Goal: Check status

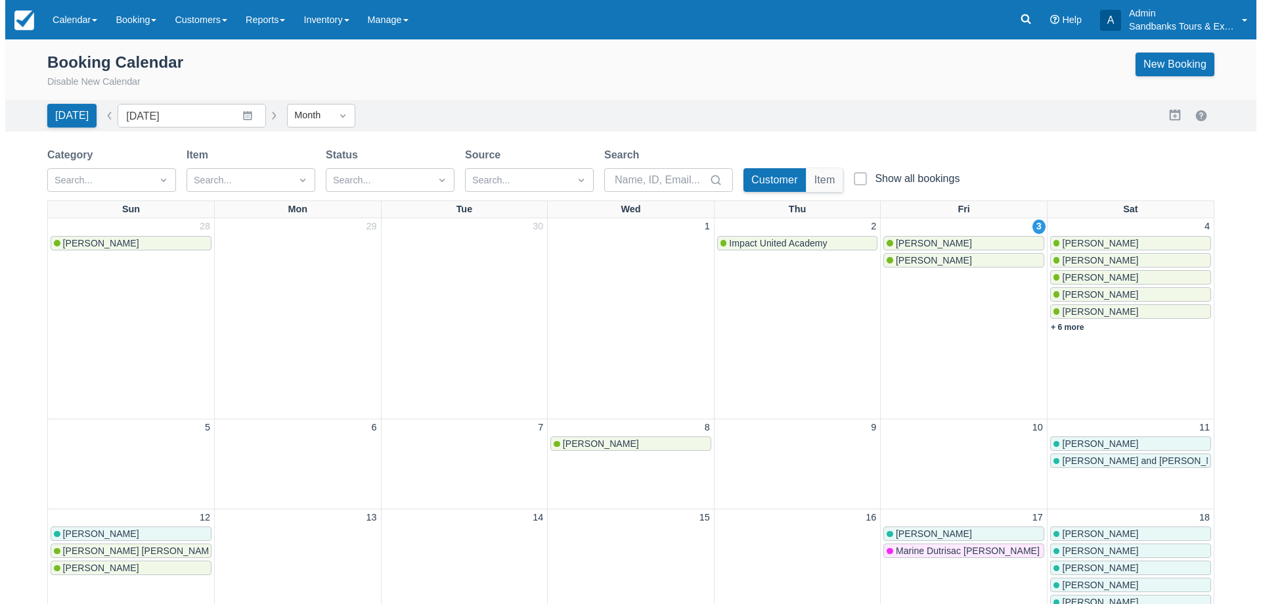
scroll to position [67, 0]
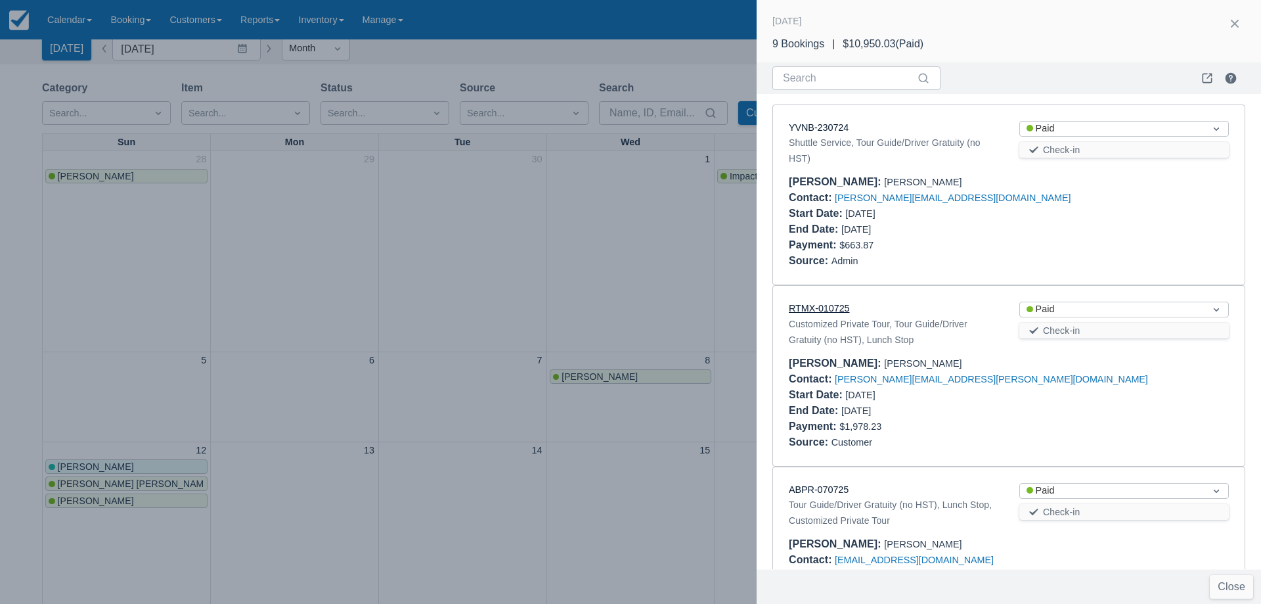
click at [837, 309] on link "RTMX-010725" at bounding box center [819, 308] width 61 height 11
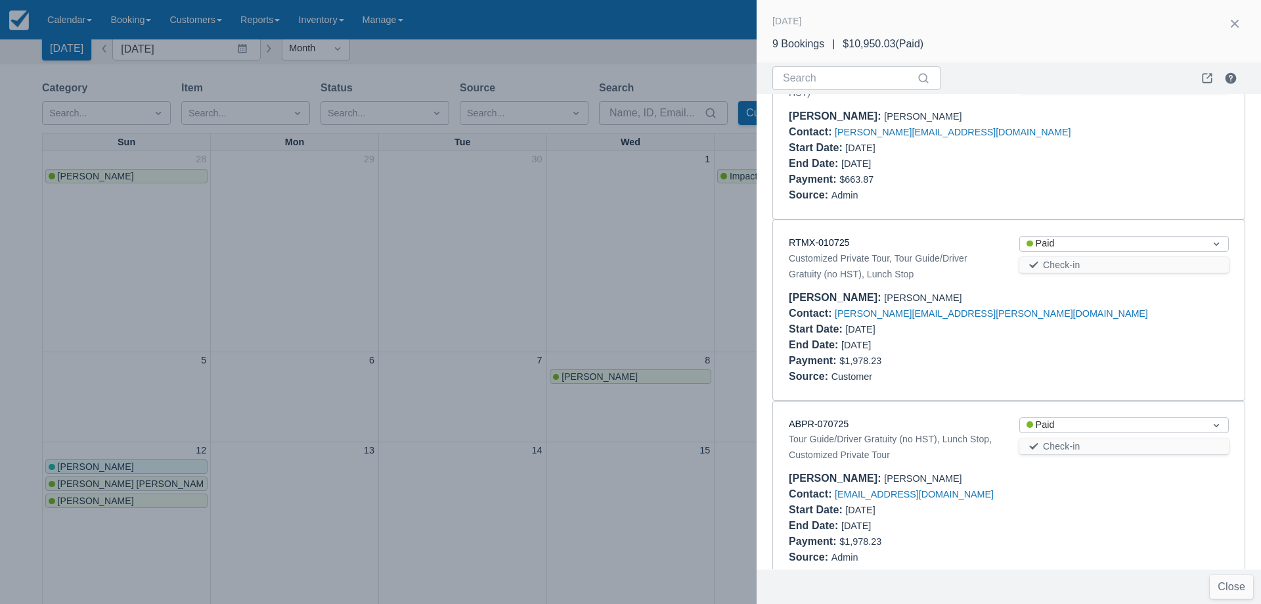
click at [835, 429] on div "ABPR-070725" at bounding box center [893, 424] width 209 height 14
click at [834, 427] on link "ABPR-070725" at bounding box center [819, 423] width 60 height 11
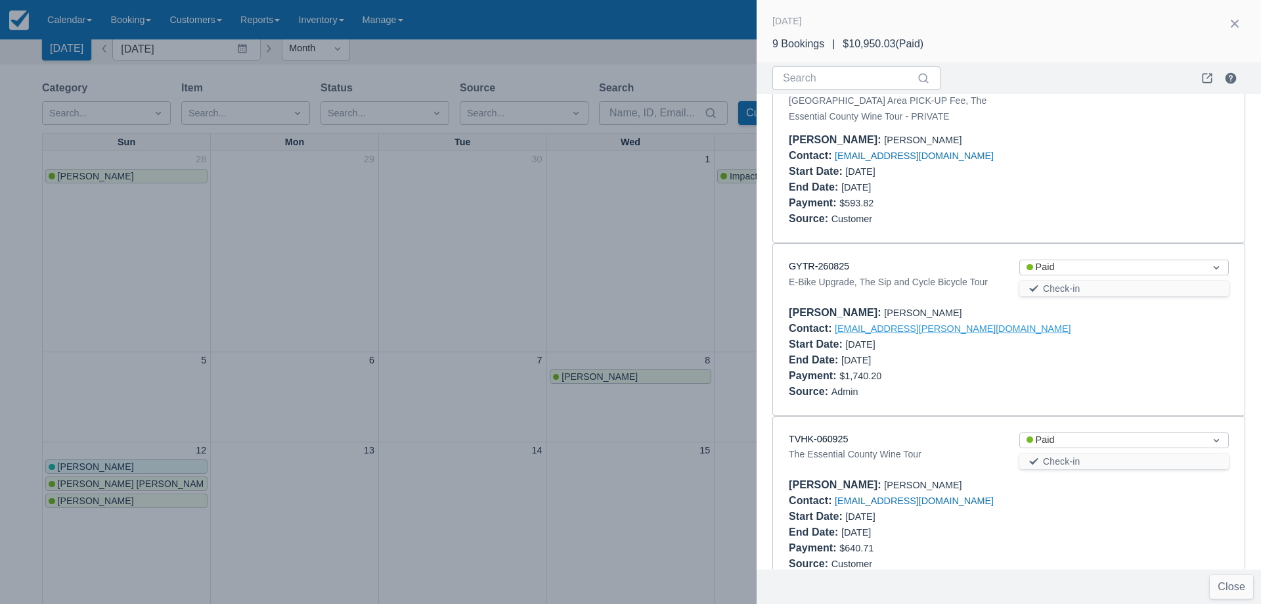
scroll to position [788, 0]
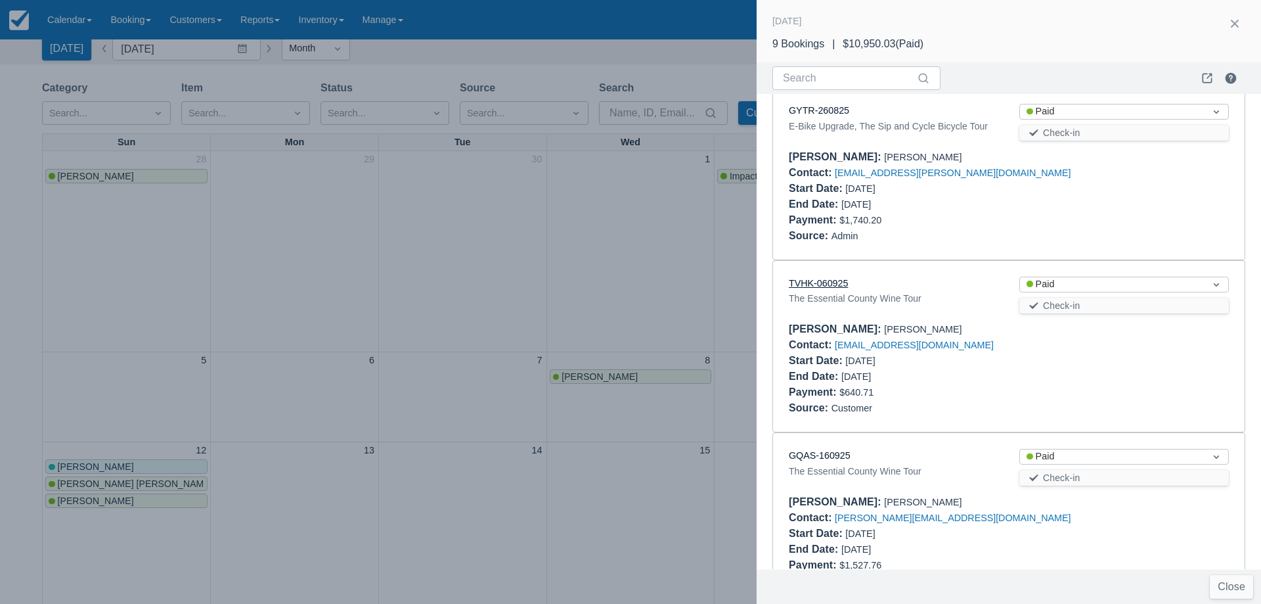
click at [824, 278] on link "TVHK-060925" at bounding box center [818, 283] width 59 height 11
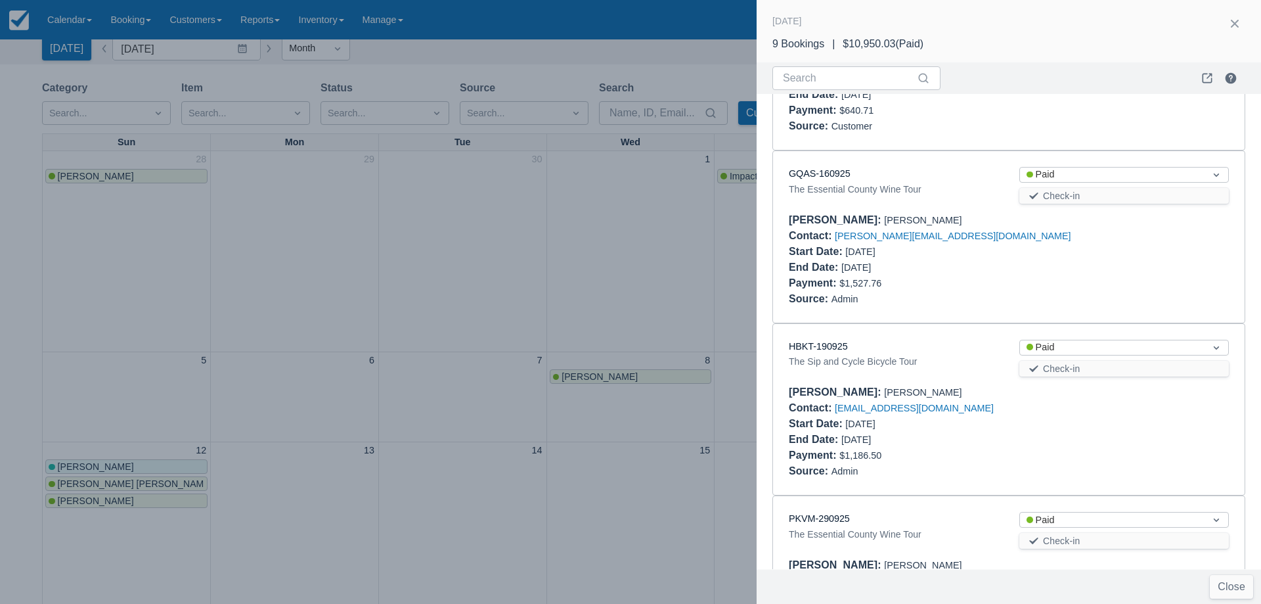
scroll to position [1164, 0]
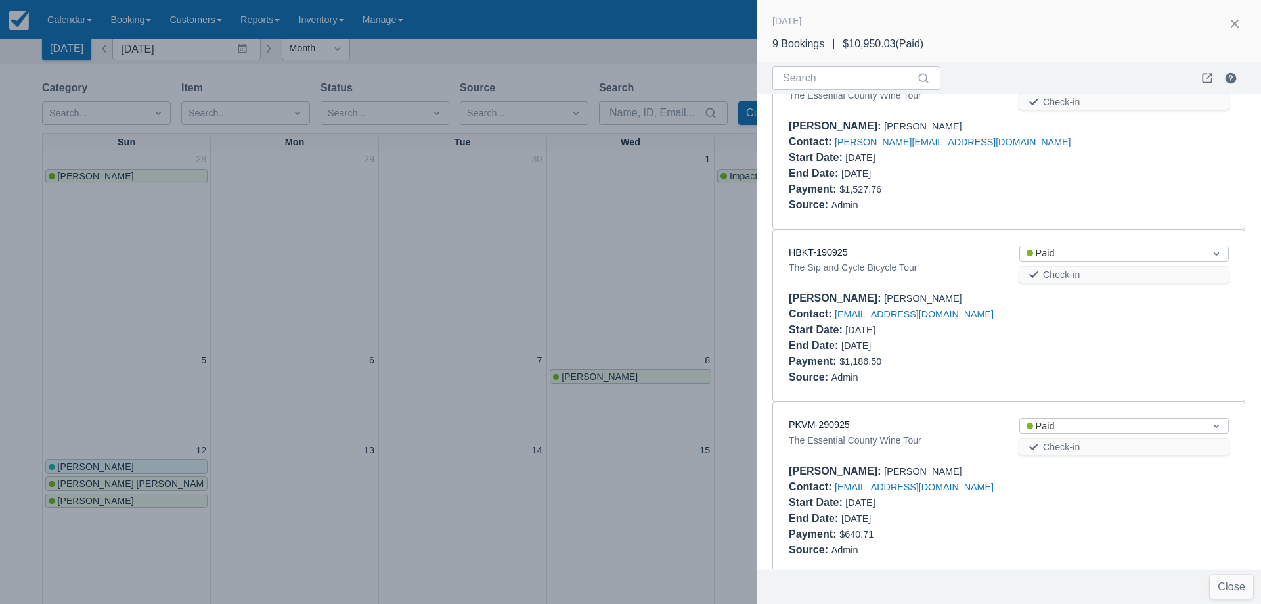
click at [822, 419] on link "PKVM-290925" at bounding box center [819, 424] width 61 height 11
